Goal: Task Accomplishment & Management: Use online tool/utility

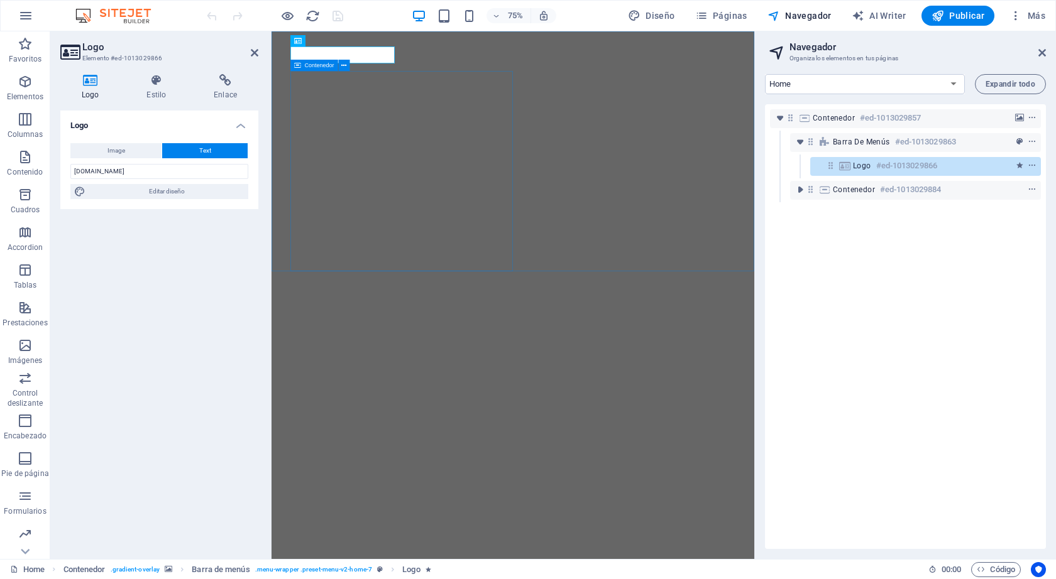
select select "px"
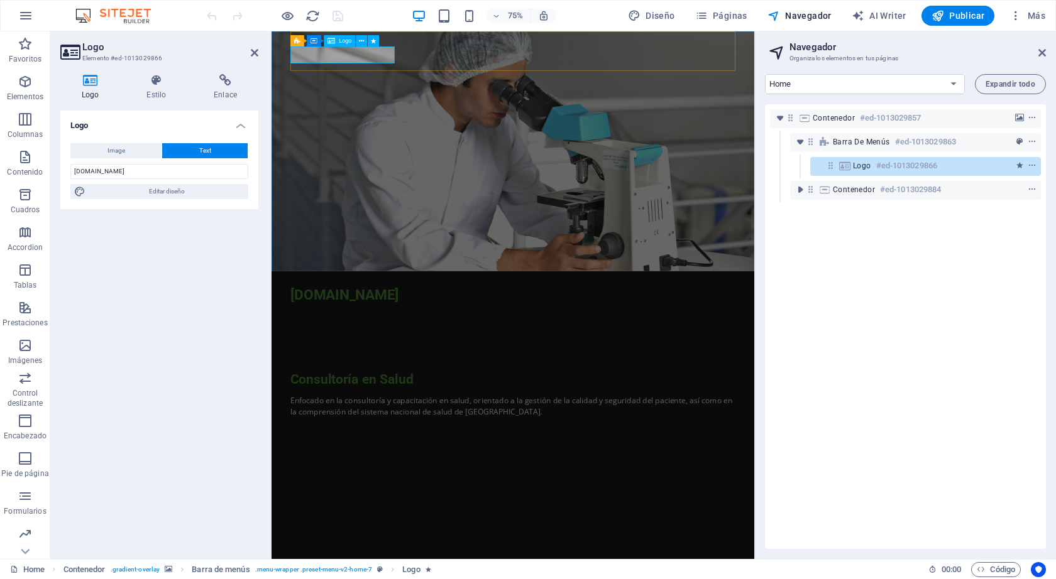
click at [348, 371] on div "[DOMAIN_NAME]" at bounding box center [593, 382] width 593 height 23
click at [343, 41] on span "Logo" at bounding box center [345, 41] width 13 height 6
click at [339, 371] on div "[DOMAIN_NAME]" at bounding box center [593, 382] width 593 height 23
click at [117, 146] on span "Image" at bounding box center [116, 150] width 18 height 15
select select "DISABLED_OPTION_VALUE"
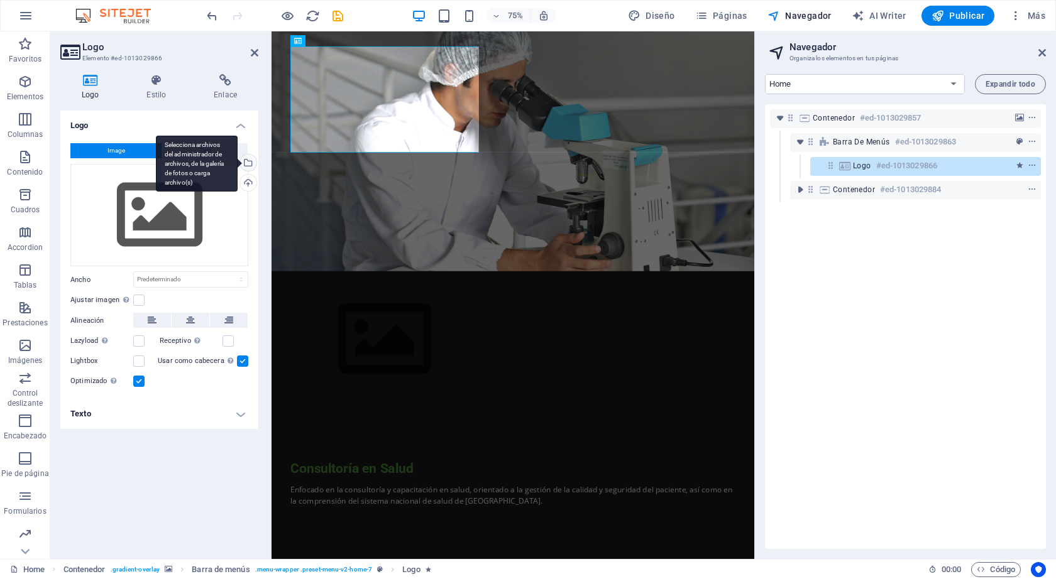
click at [249, 163] on div "Selecciona archivos del administrador de archivos, de la galería de fotos o car…" at bounding box center [246, 164] width 19 height 19
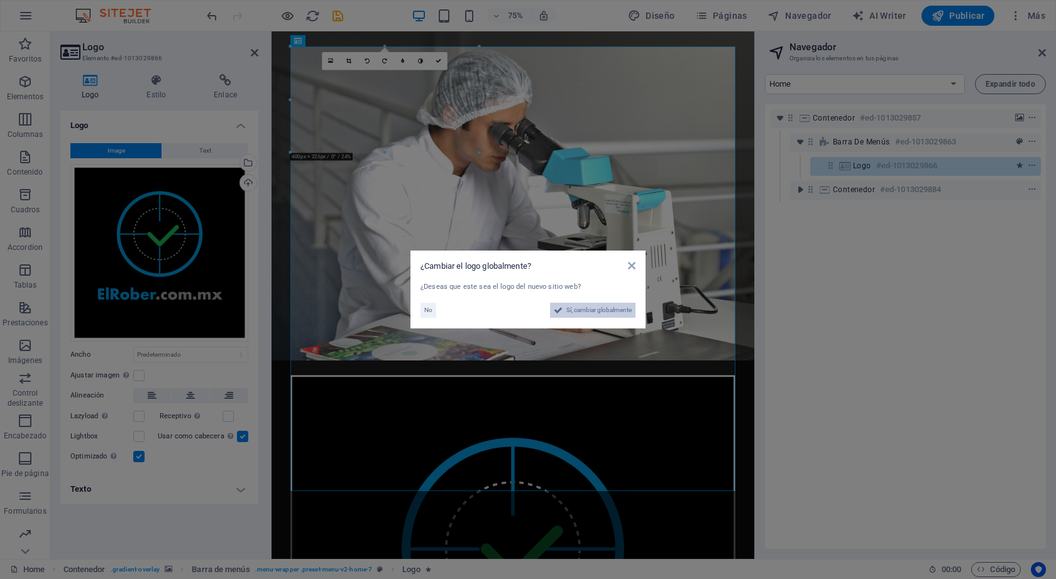
click at [592, 311] on span "Sí, cambiar globalmente" at bounding box center [598, 310] width 65 height 15
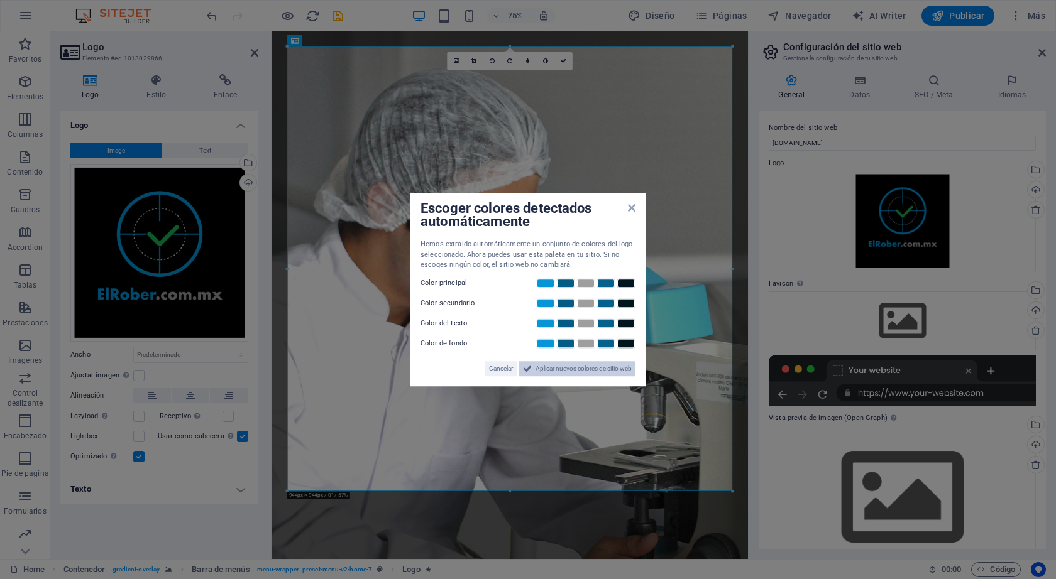
click at [592, 368] on span "Aplicar nuevos colores de sitio web" at bounding box center [583, 368] width 96 height 15
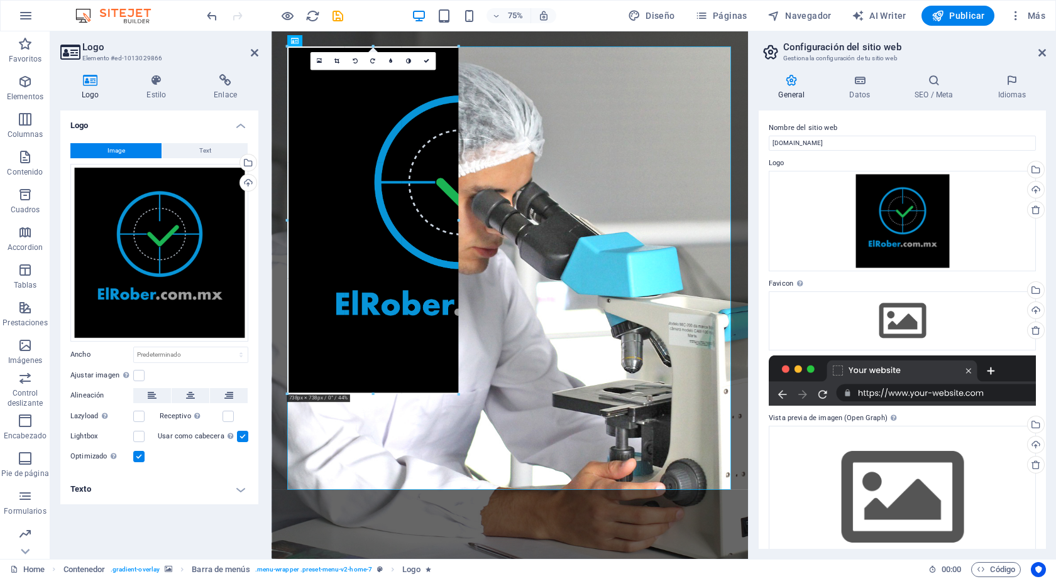
drag, startPoint x: 731, startPoint y: 491, endPoint x: 359, endPoint y: 119, distance: 526.0
type input "664"
select select "px"
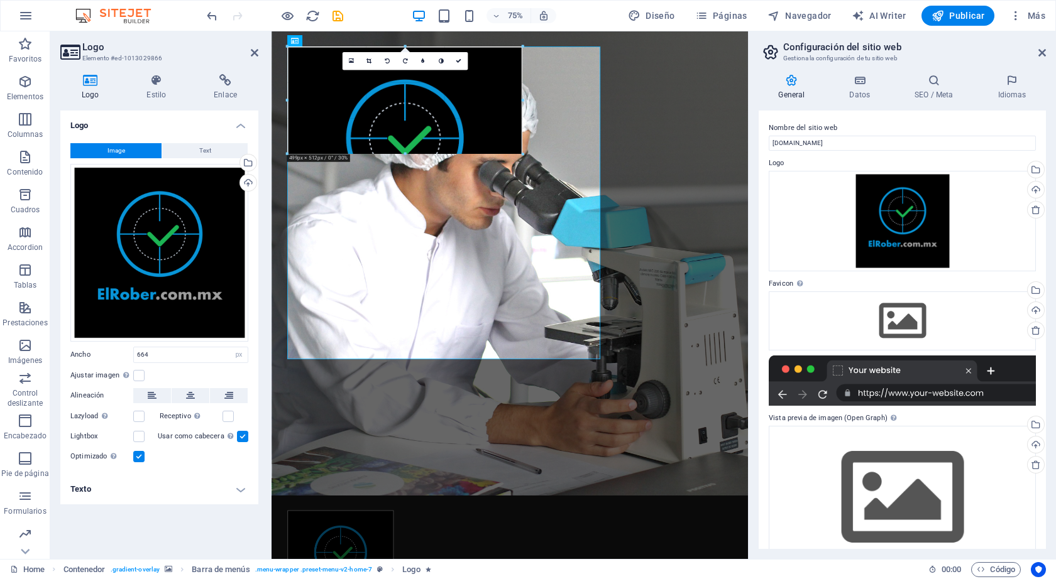
drag, startPoint x: 599, startPoint y: 358, endPoint x: 323, endPoint y: 81, distance: 390.9
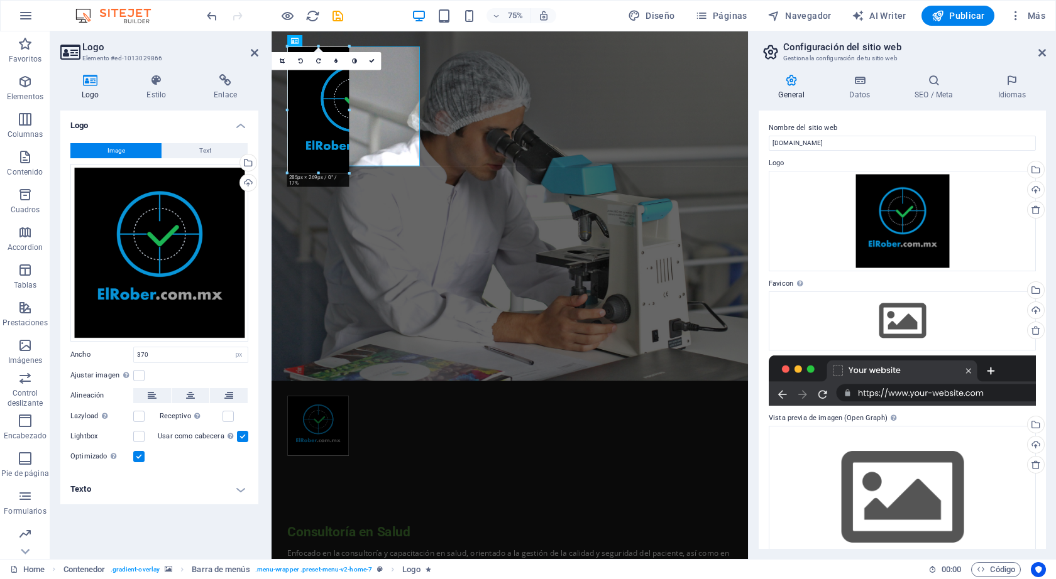
drag, startPoint x: 461, startPoint y: 221, endPoint x: 263, endPoint y: 68, distance: 249.5
type input "130"
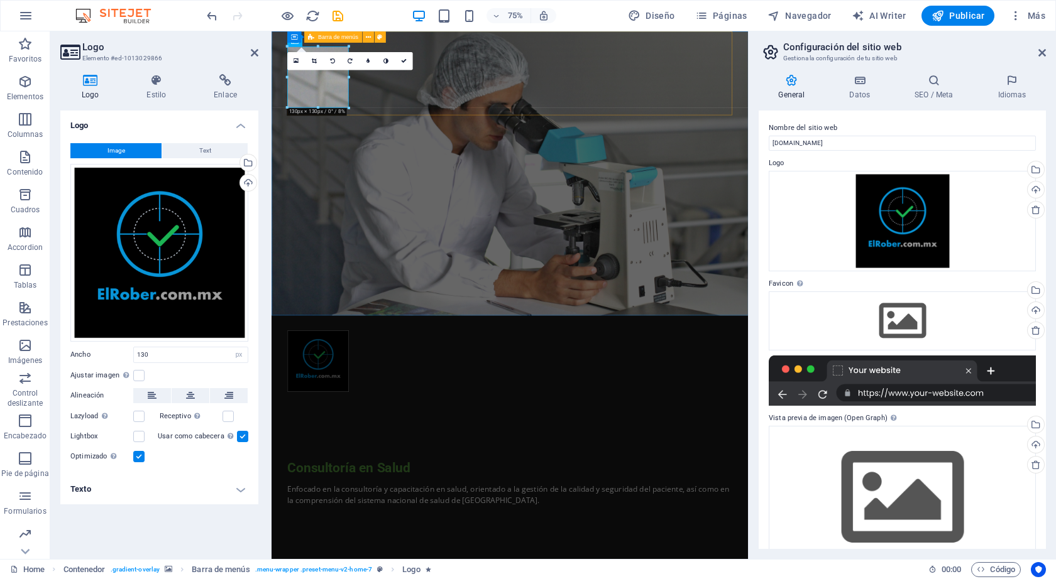
click at [518, 410] on div at bounding box center [589, 466] width 593 height 112
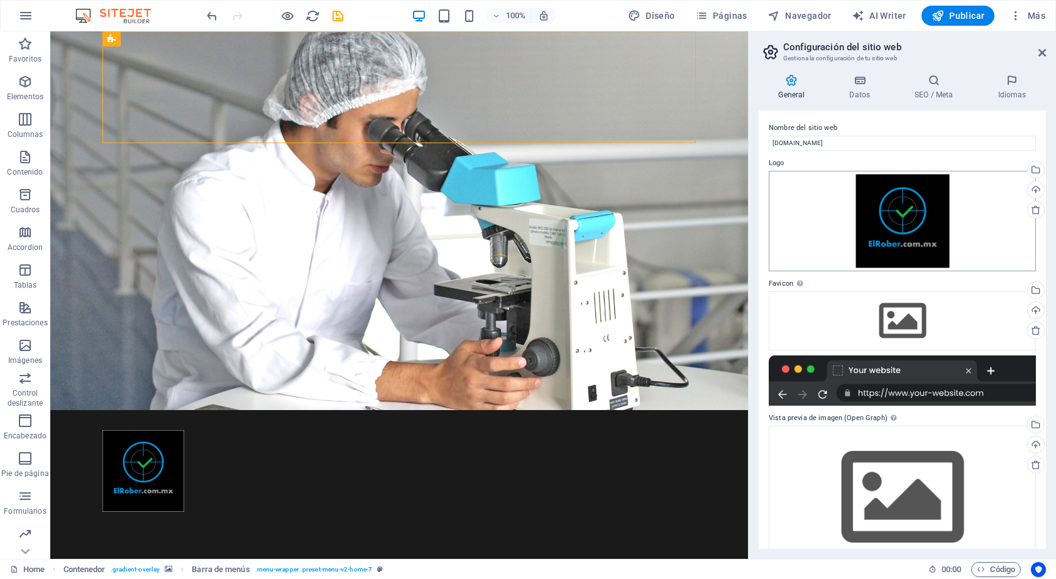
scroll to position [31, 0]
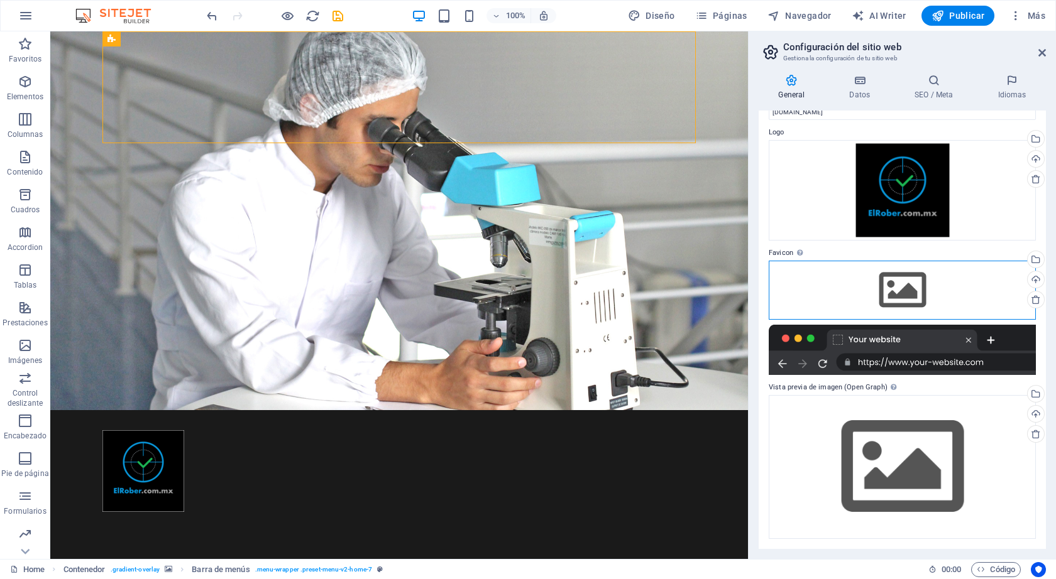
click at [915, 287] on div "Arrastra archivos aquí, haz clic para escoger archivos o selecciona archivos de…" at bounding box center [901, 290] width 267 height 59
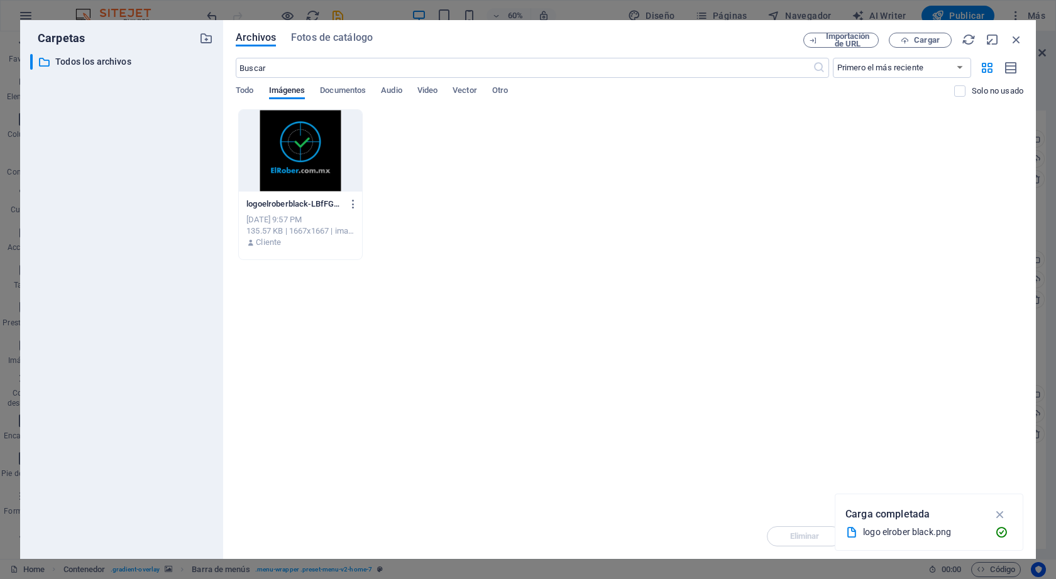
click at [314, 142] on div at bounding box center [300, 151] width 123 height 82
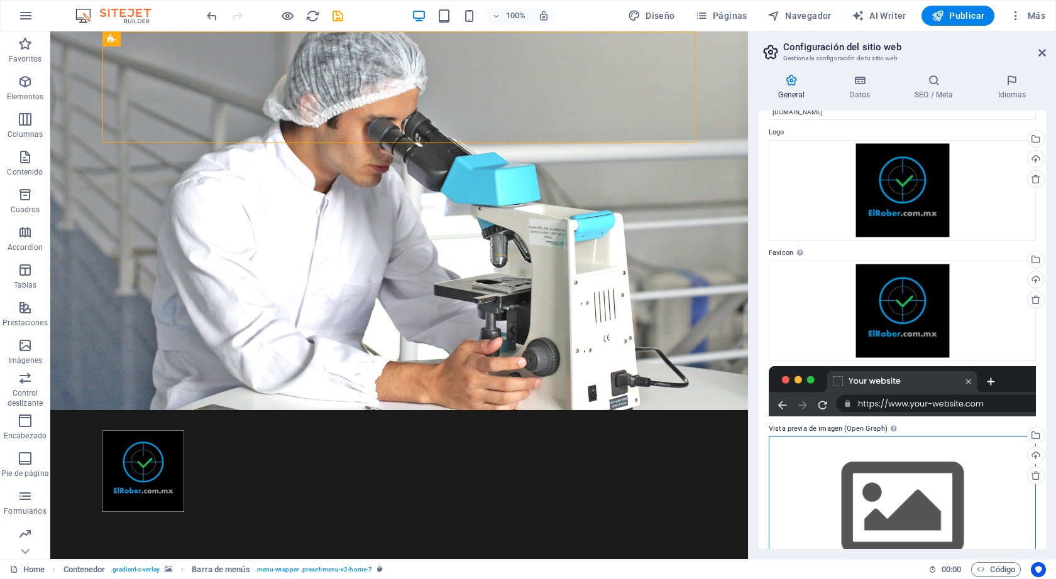
click at [878, 506] on div "Arrastra archivos aquí, haz clic para escoger archivos o selecciona archivos de…" at bounding box center [901, 509] width 267 height 144
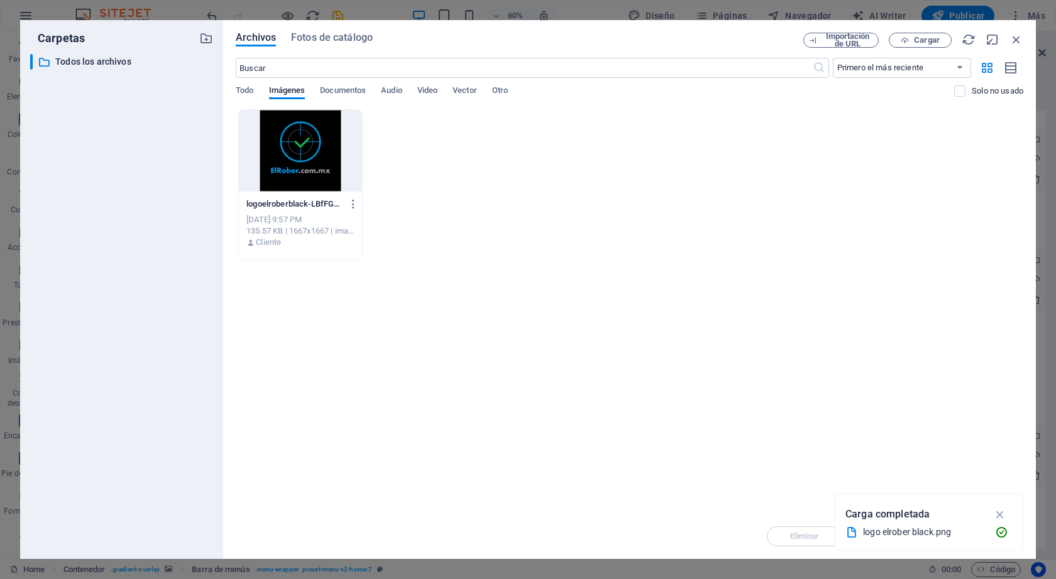
click at [302, 166] on div at bounding box center [300, 151] width 123 height 82
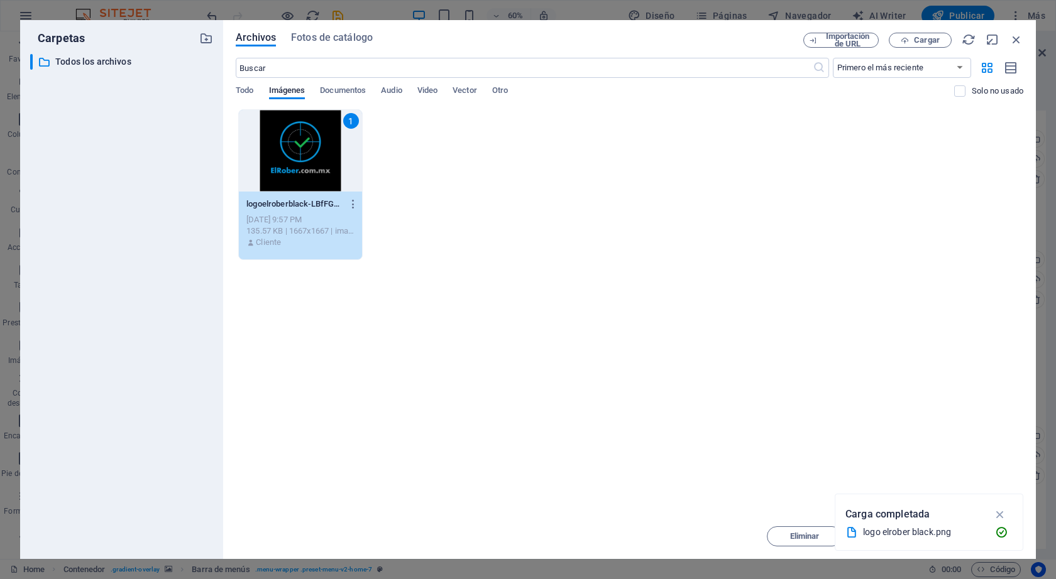
click at [302, 166] on div "1" at bounding box center [300, 151] width 123 height 82
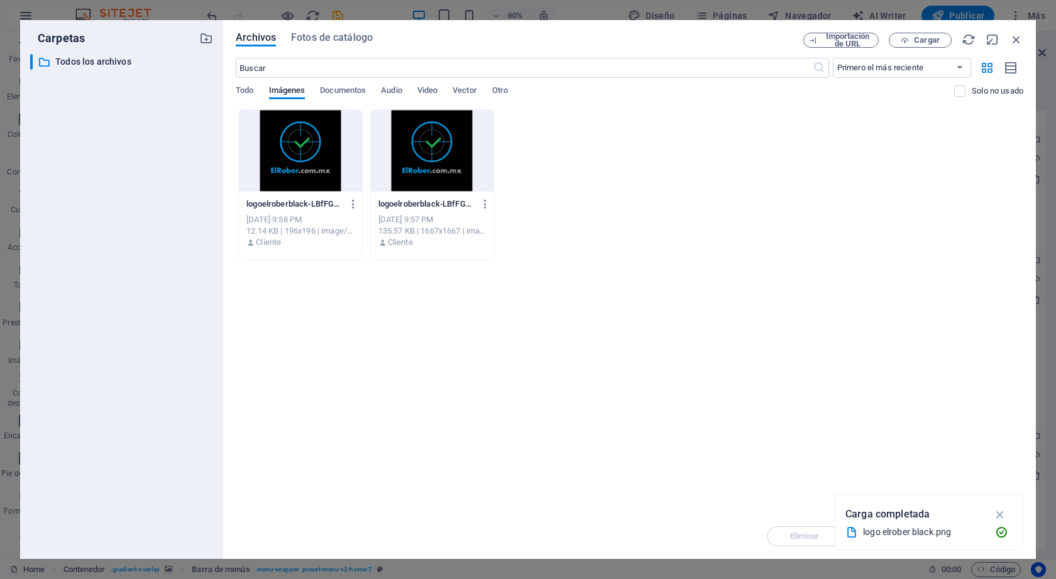
click at [457, 172] on div at bounding box center [432, 151] width 123 height 82
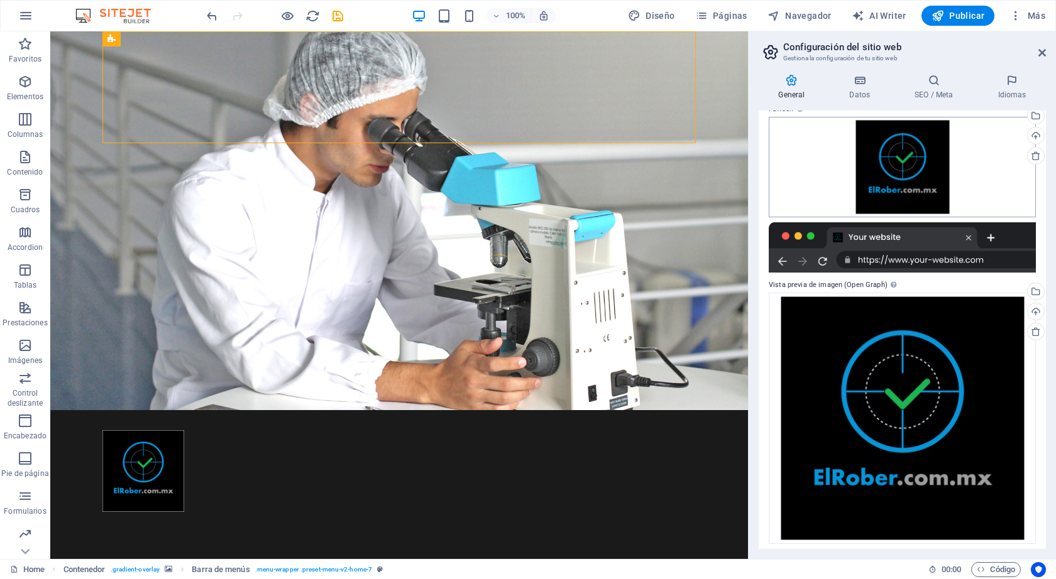
scroll to position [0, 0]
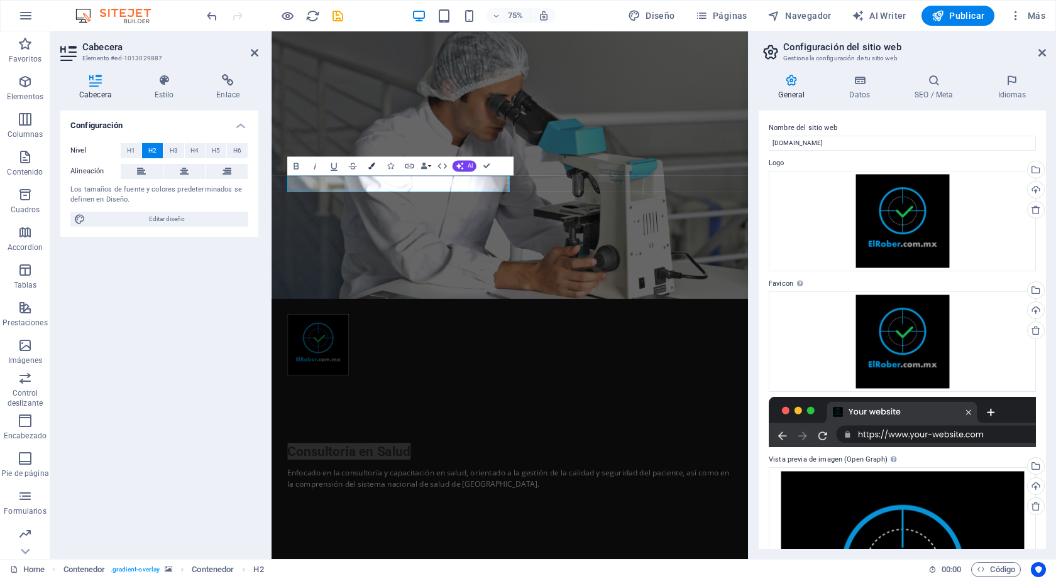
click at [371, 167] on icon "button" at bounding box center [371, 166] width 7 height 7
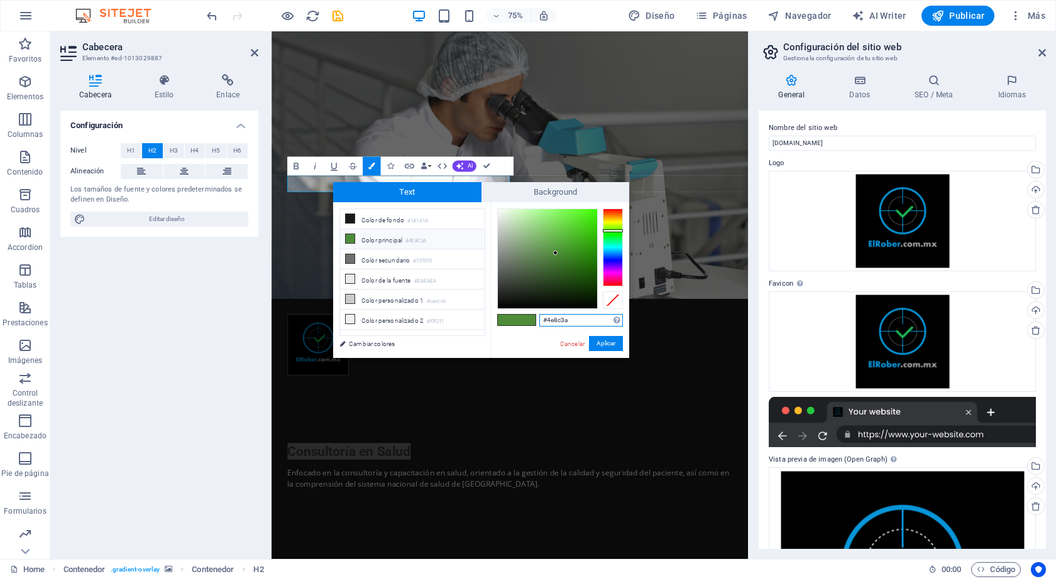
click at [567, 322] on input "#4e8c3a" at bounding box center [581, 320] width 84 height 13
paste input "1DB454"
type input "#1db454"
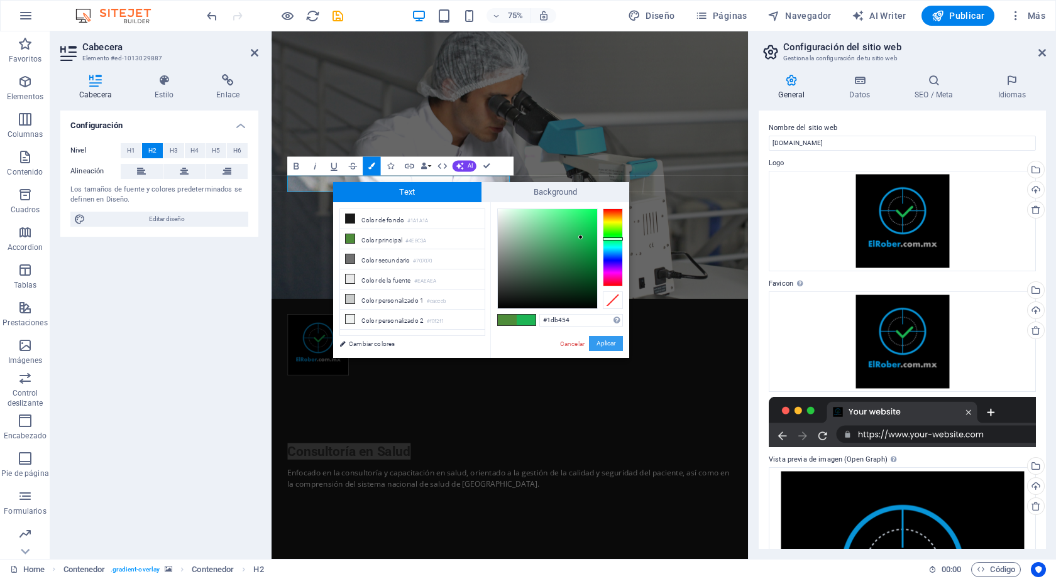
click at [605, 347] on button "Aplicar" at bounding box center [606, 343] width 34 height 15
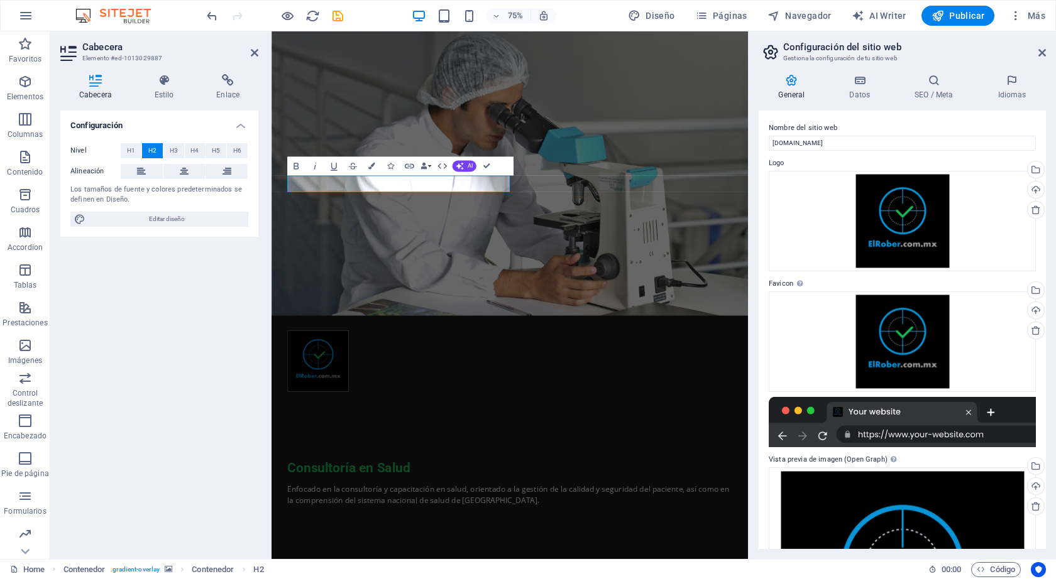
click at [646, 460] on html "Skip to main content Consultoría en Salud Enfocado en la consultoría y capacita…" at bounding box center [588, 402] width 635 height 743
click at [344, 430] on div at bounding box center [589, 471] width 593 height 82
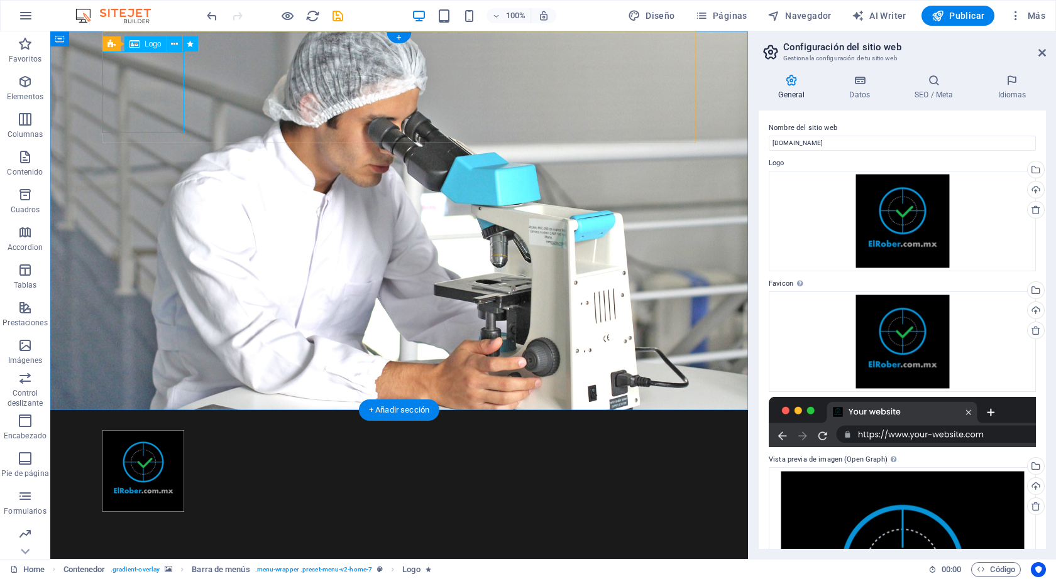
click at [176, 430] on div at bounding box center [398, 471] width 593 height 82
click at [147, 49] on div "Logo" at bounding box center [145, 43] width 42 height 15
click at [147, 38] on div "Logo" at bounding box center [145, 43] width 42 height 15
click at [147, 45] on span "Logo" at bounding box center [153, 44] width 17 height 8
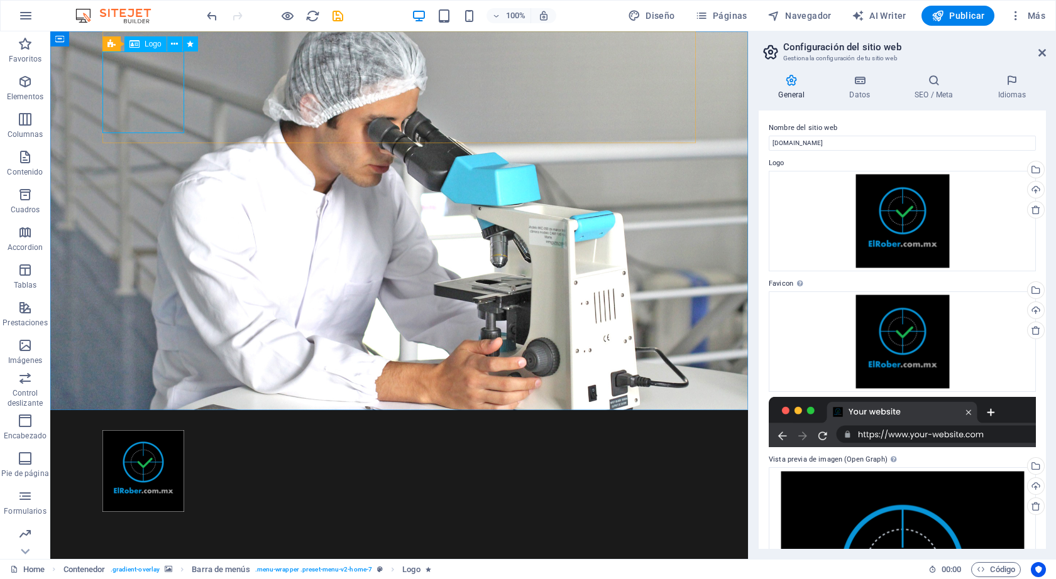
click at [147, 45] on span "Logo" at bounding box center [153, 44] width 17 height 8
select select "px"
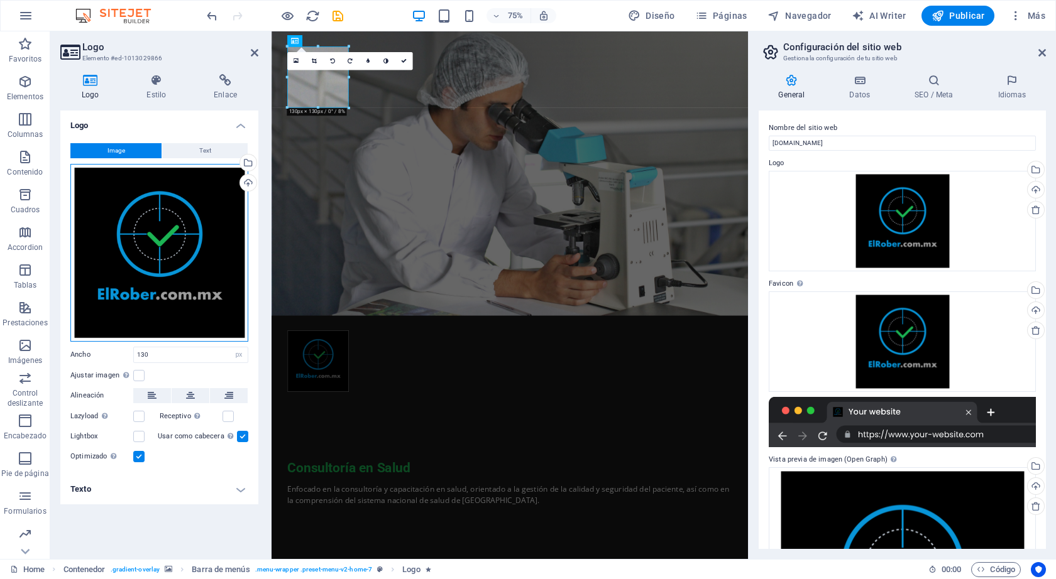
click at [193, 299] on div "Arrastra archivos aquí, haz clic para escoger archivos o selecciona archivos de…" at bounding box center [159, 253] width 178 height 178
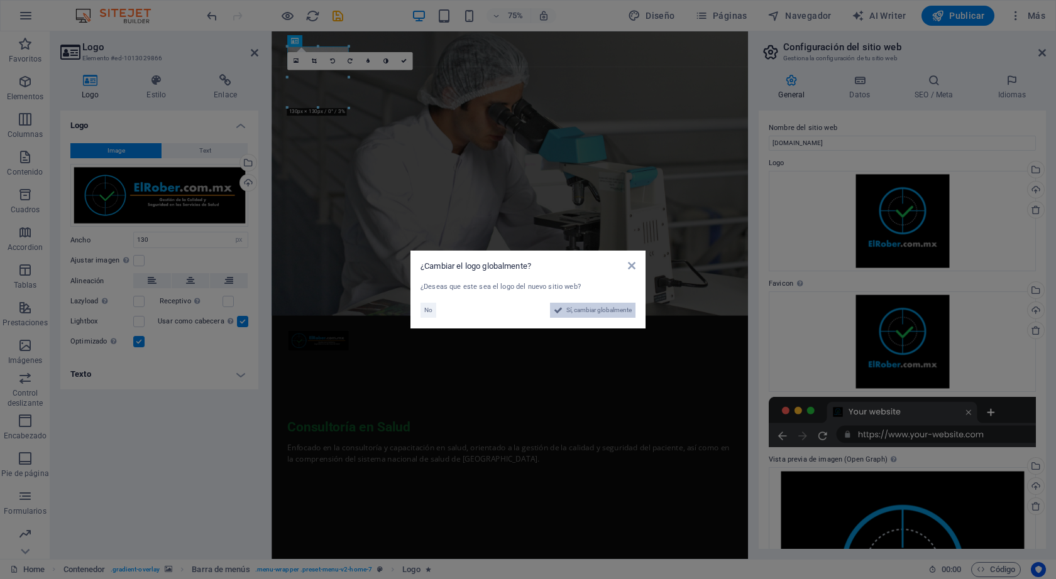
click at [606, 312] on span "Sí, cambiar globalmente" at bounding box center [598, 310] width 65 height 15
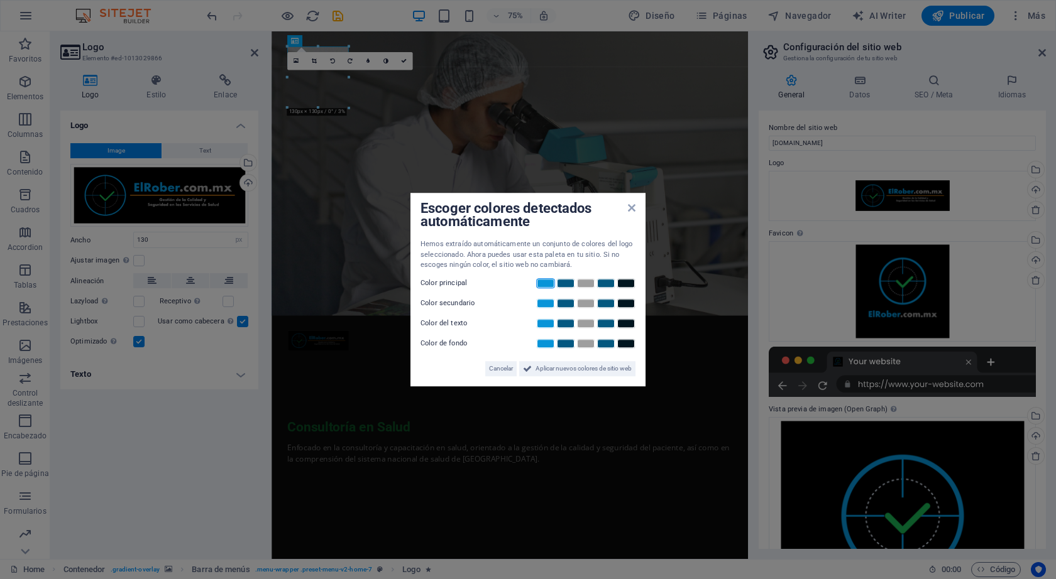
click at [545, 283] on link at bounding box center [545, 283] width 19 height 10
click at [586, 367] on span "Aplicar nuevos colores de sitio web" at bounding box center [583, 368] width 96 height 15
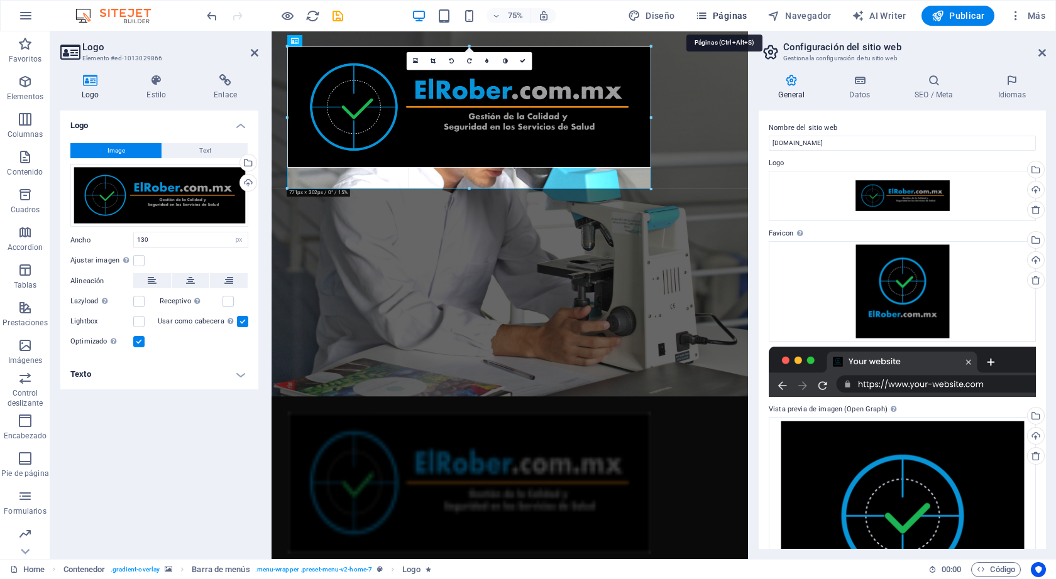
drag, startPoint x: 347, startPoint y: 67, endPoint x: 751, endPoint y: 19, distance: 406.1
type input "771"
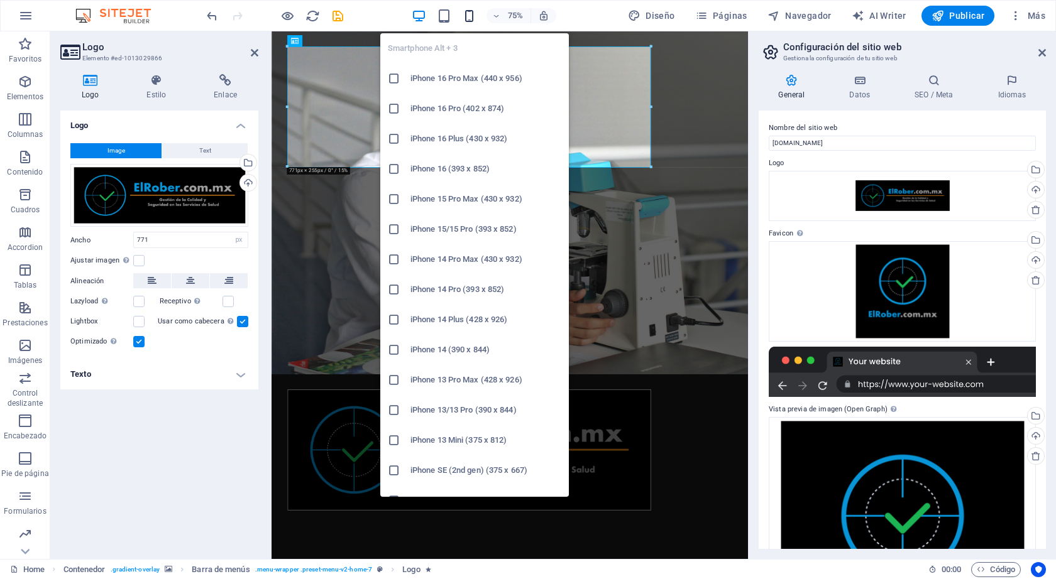
click at [466, 16] on icon "button" at bounding box center [469, 16] width 14 height 14
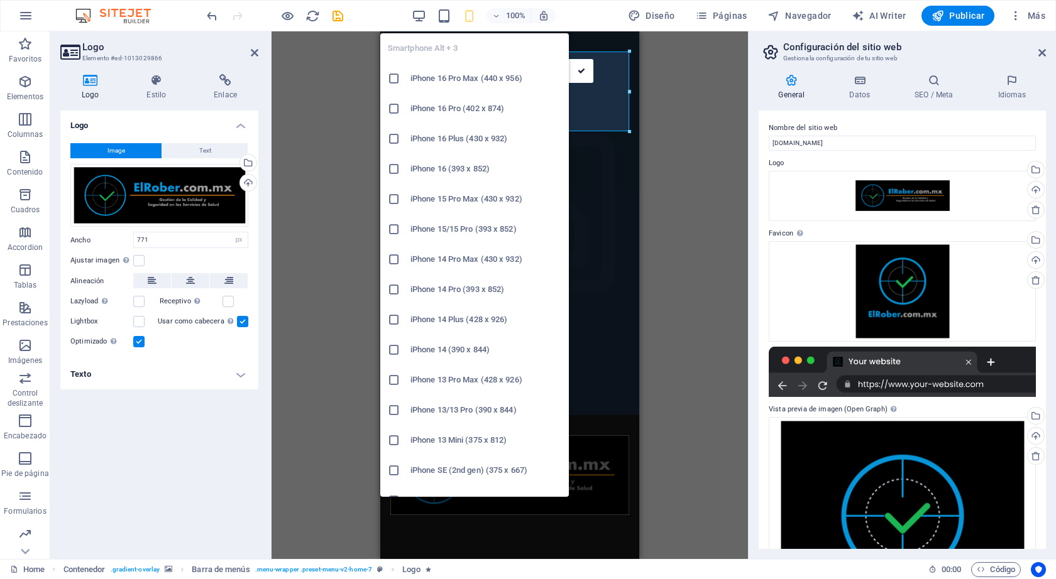
click at [472, 18] on icon "button" at bounding box center [469, 16] width 14 height 14
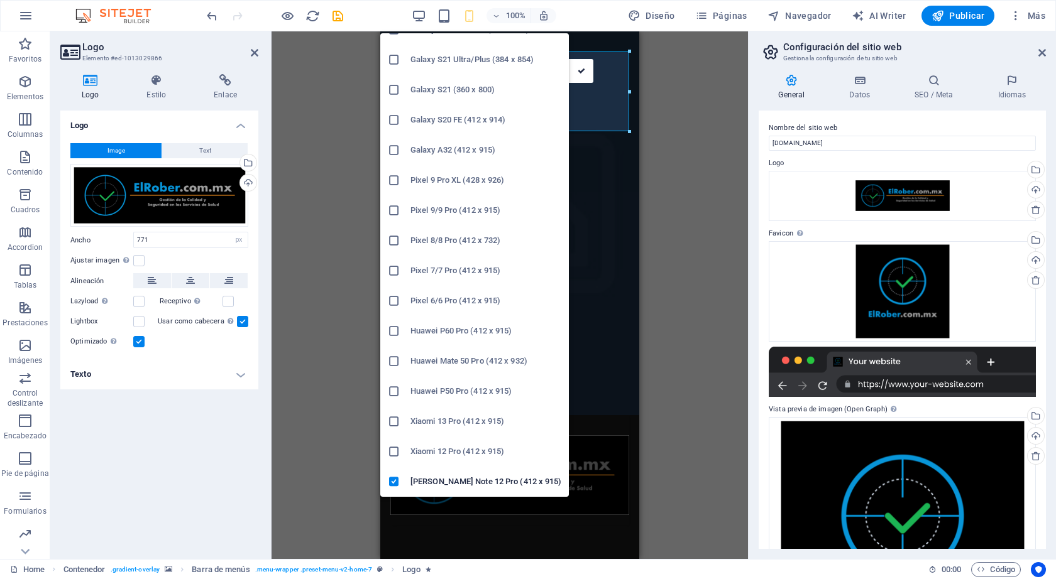
click at [400, 387] on div at bounding box center [399, 391] width 23 height 13
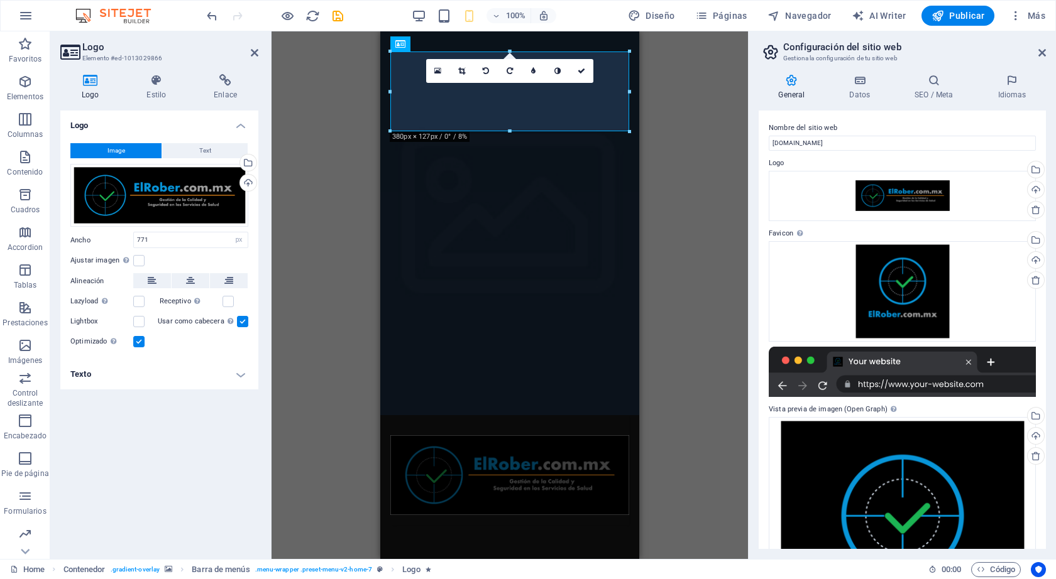
click at [677, 138] on div "Arrastra aquí para reemplazar el contenido existente. Si quieres crear un eleme…" at bounding box center [509, 295] width 476 height 528
click at [662, 177] on div "Arrastra aquí para reemplazar el contenido existente. Si quieres crear un eleme…" at bounding box center [509, 295] width 476 height 528
click at [709, 199] on div "Arrastra aquí para reemplazar el contenido existente. Si quieres crear un eleme…" at bounding box center [509, 295] width 476 height 528
click at [680, 218] on div "Arrastra aquí para reemplazar el contenido existente. Si quieres crear un eleme…" at bounding box center [509, 295] width 476 height 528
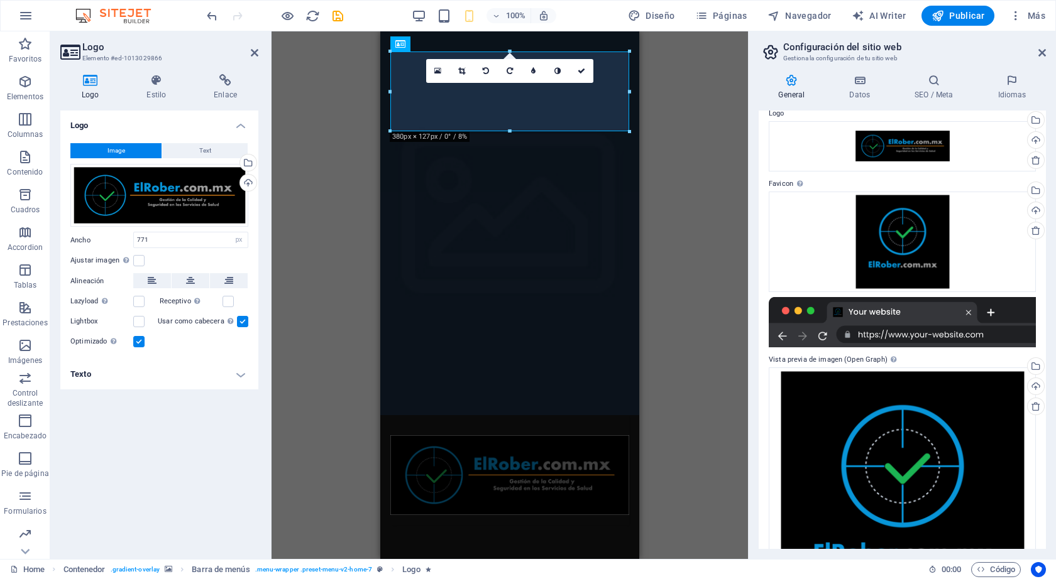
scroll to position [129, 0]
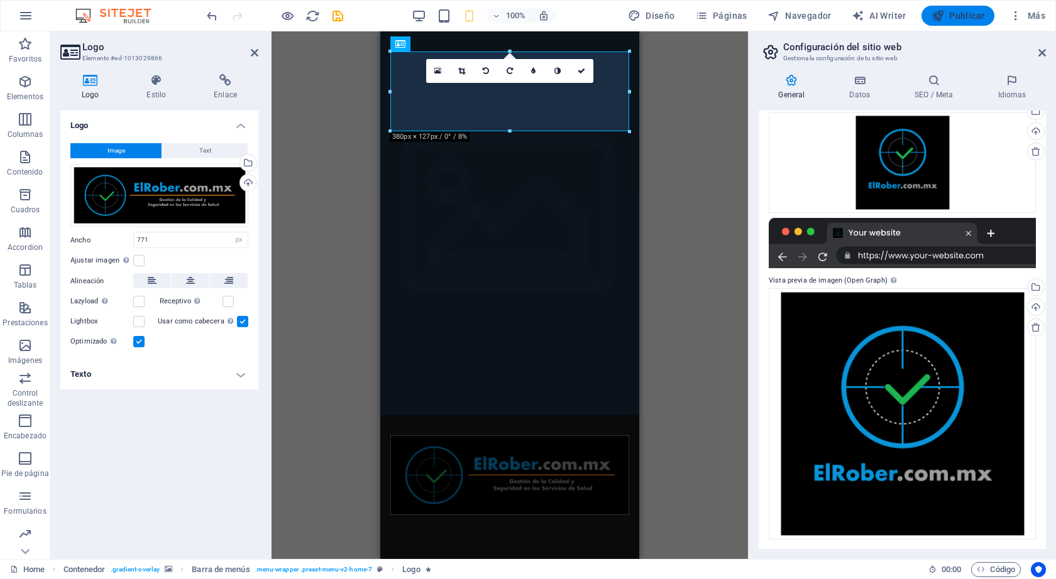
click at [962, 21] on span "Publicar" at bounding box center [957, 15] width 53 height 13
